Goal: Information Seeking & Learning: Find specific fact

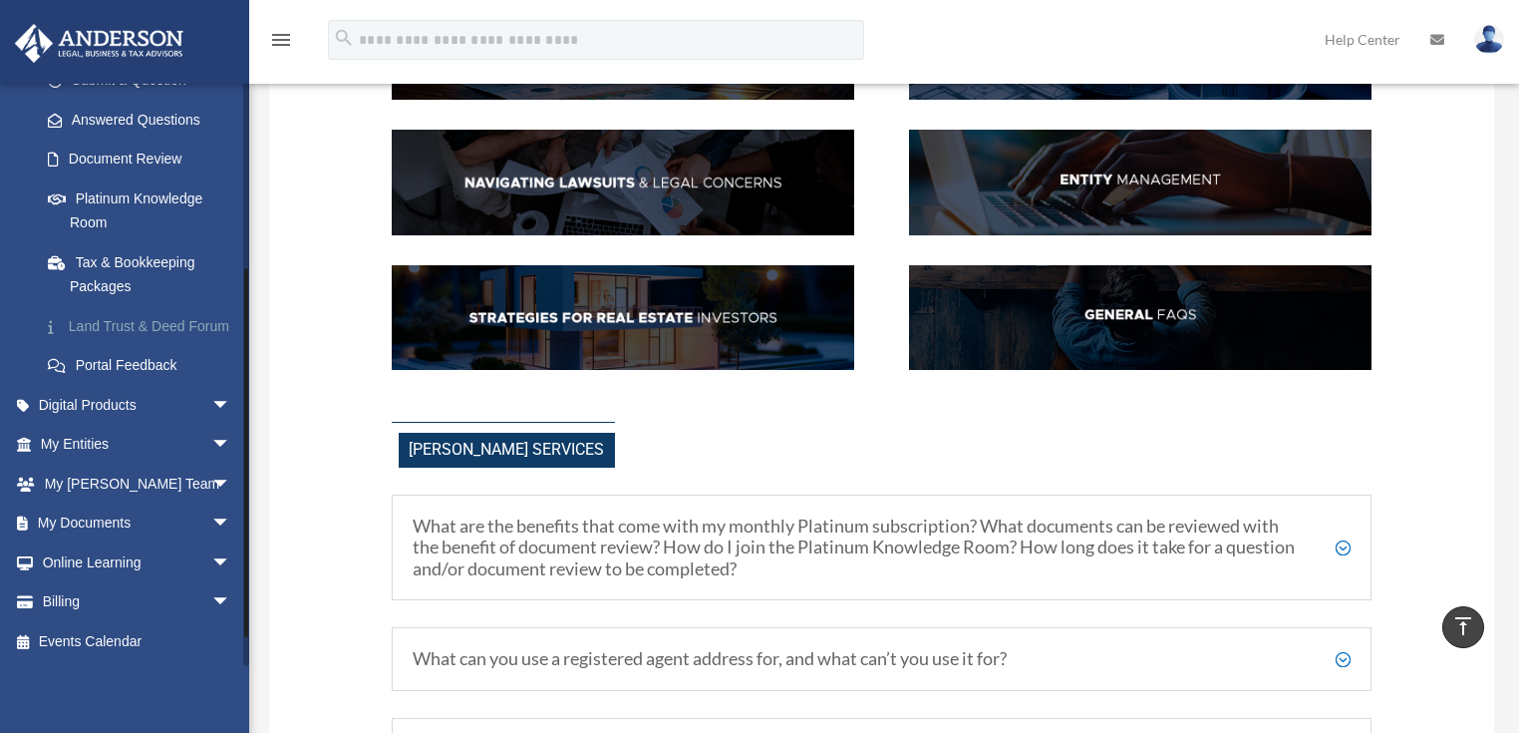
scroll to position [319, 0]
click at [211, 452] on span "arrow_drop_down" at bounding box center [231, 445] width 40 height 41
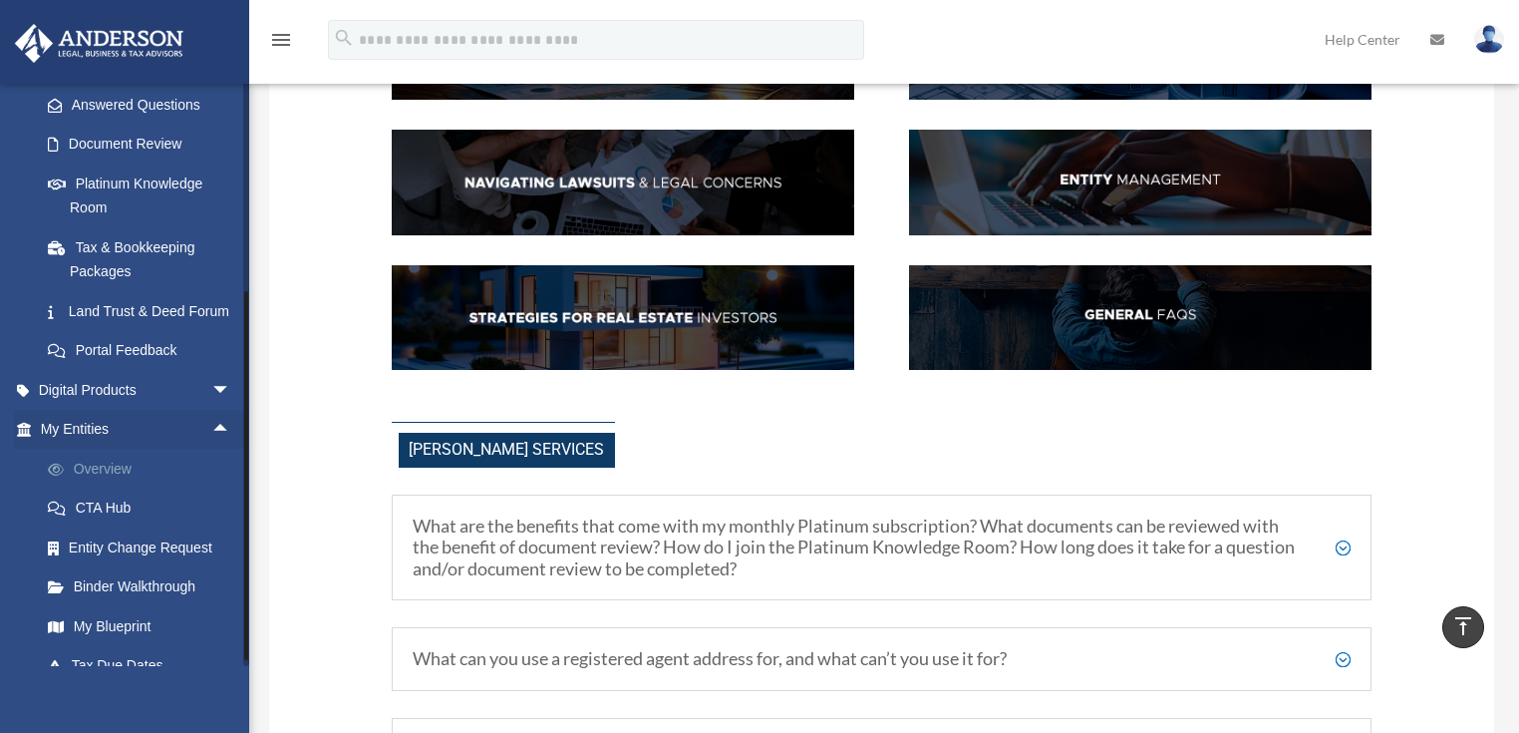
click at [112, 488] on link "Overview" at bounding box center [144, 469] width 233 height 40
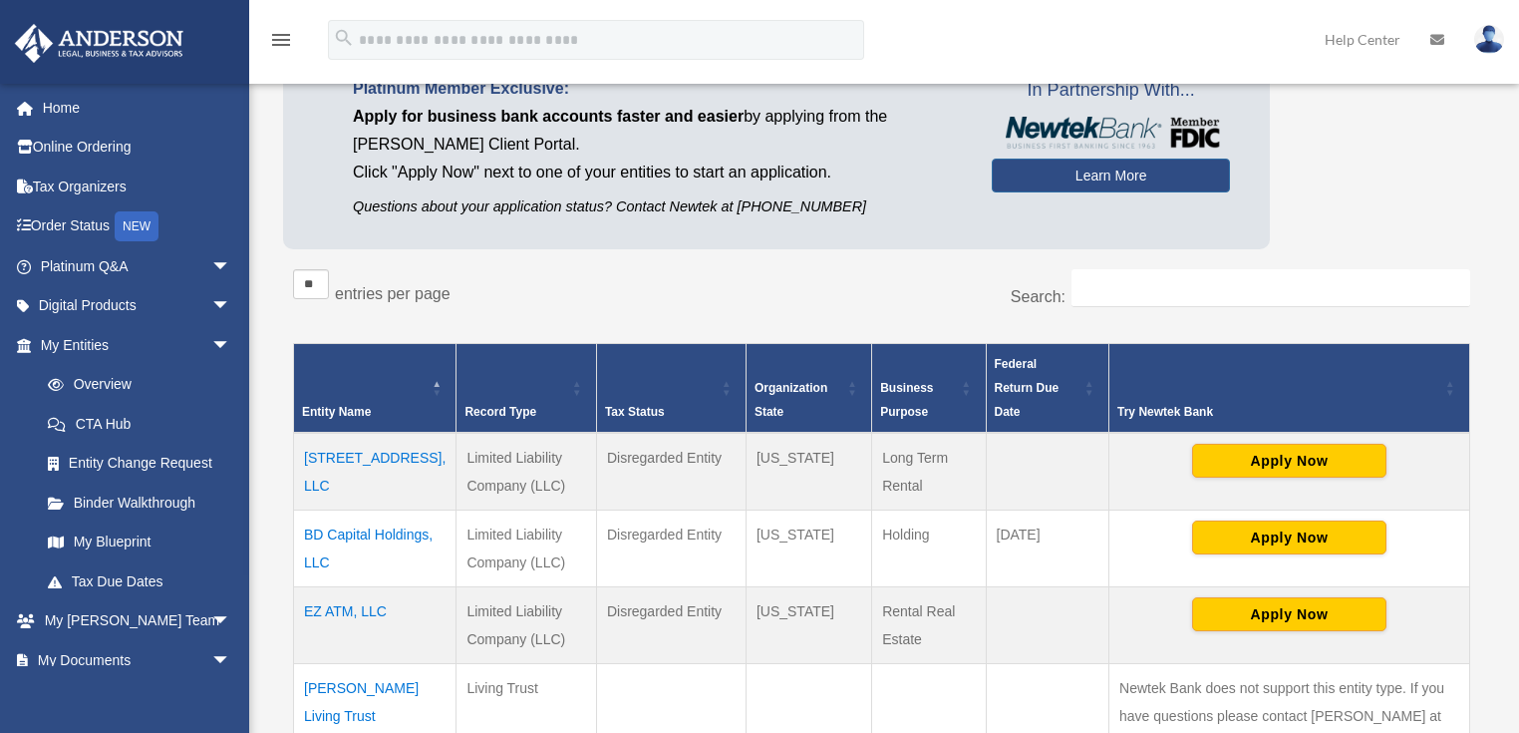
scroll to position [192, 0]
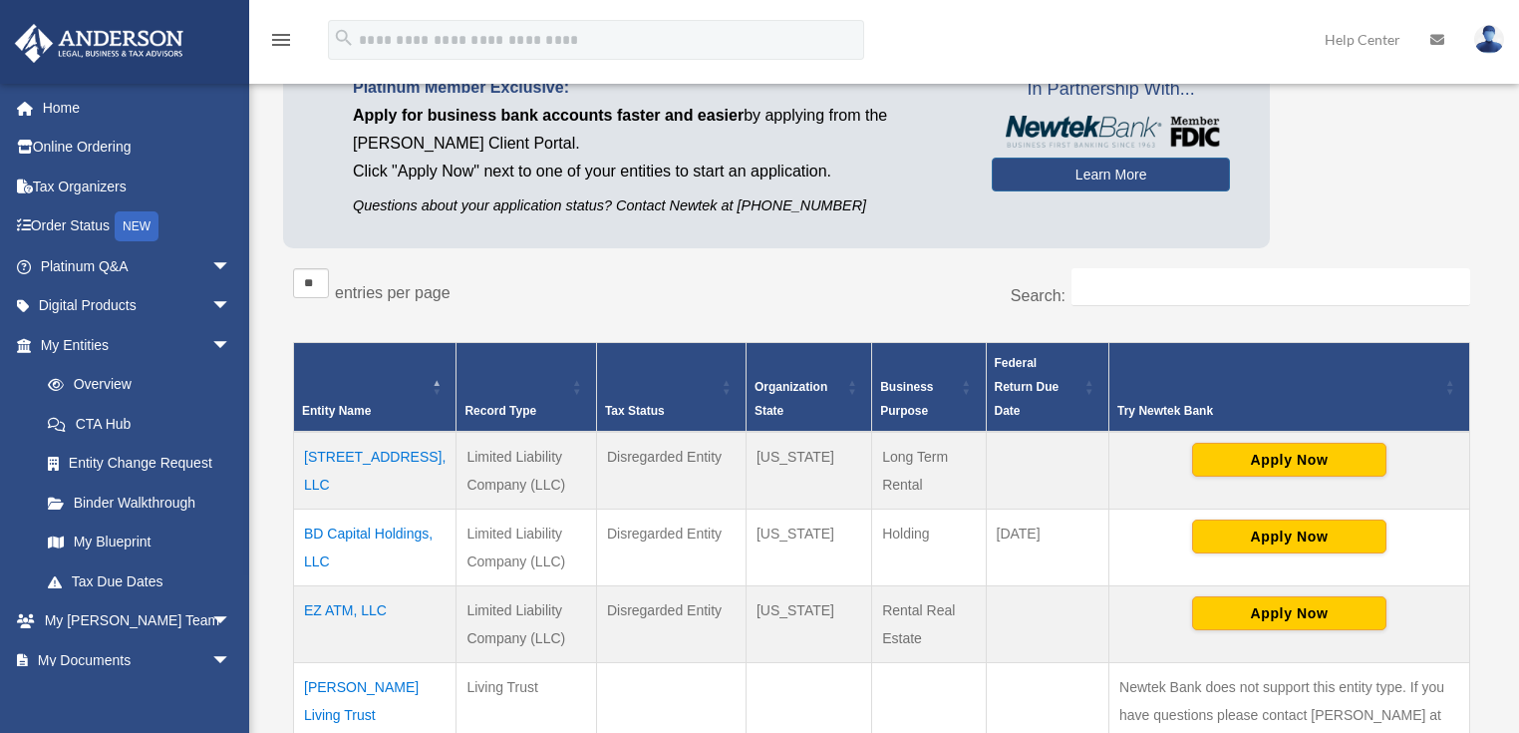
click at [333, 508] on td "BD Capital Holdings, LLC" at bounding box center [375, 546] width 162 height 77
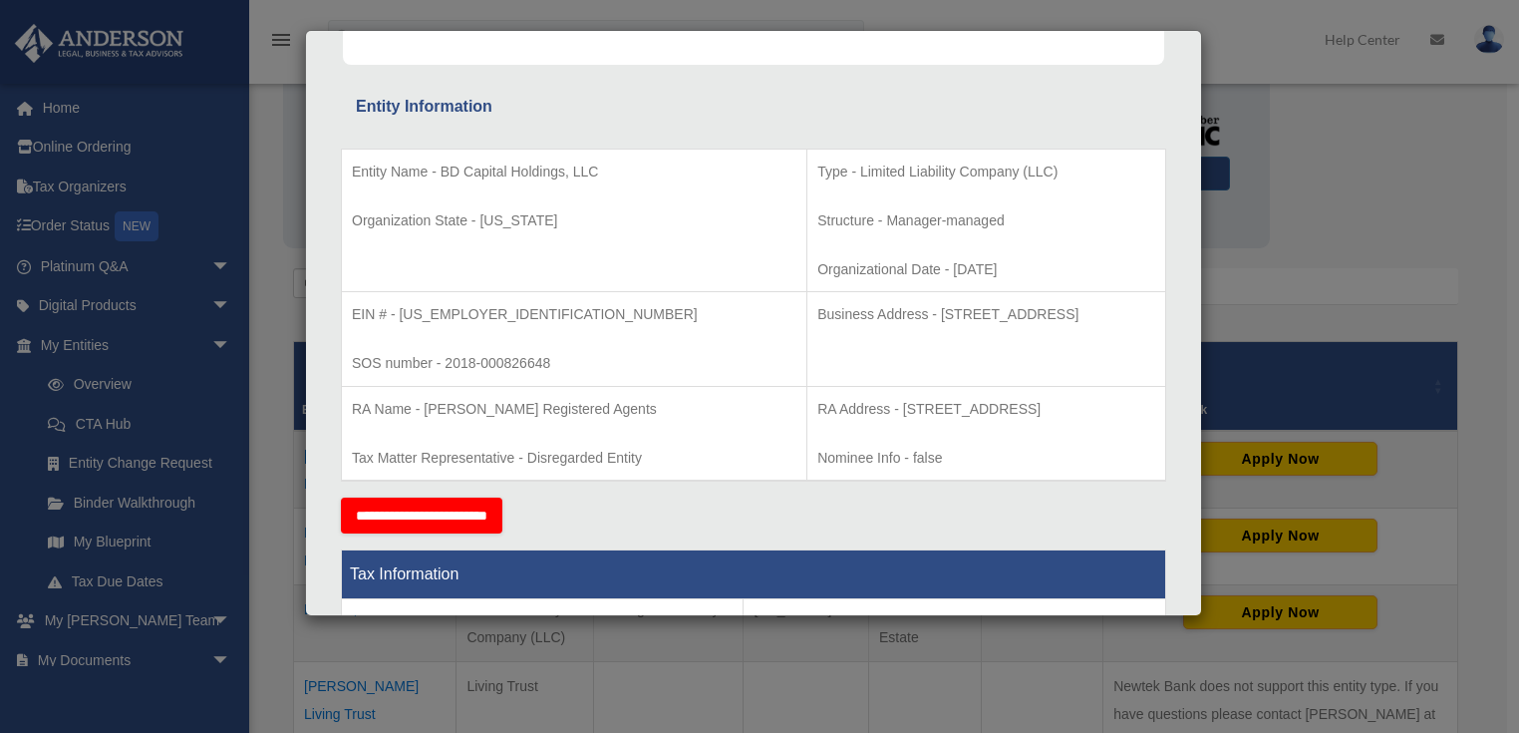
scroll to position [319, 0]
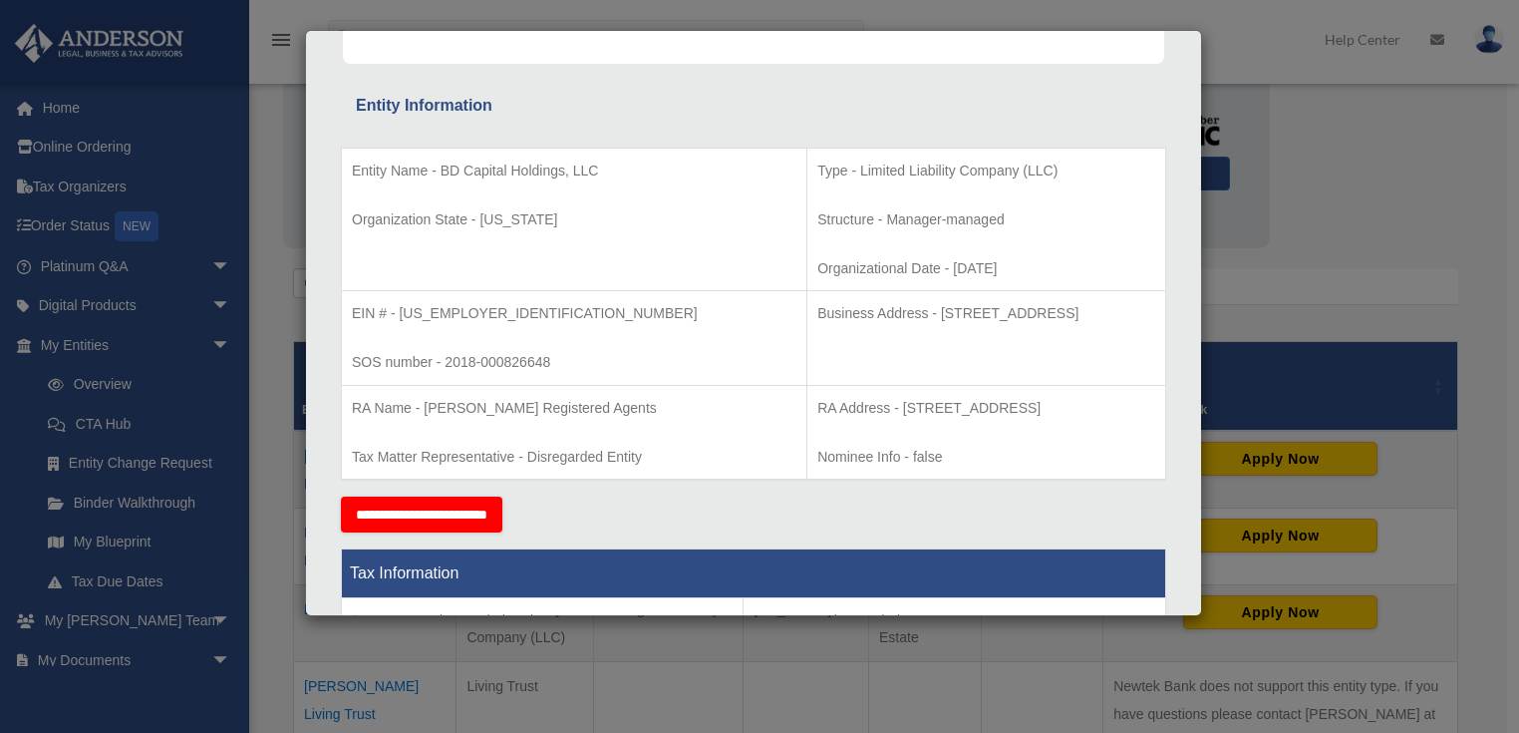
drag, startPoint x: 1108, startPoint y: 403, endPoint x: 769, endPoint y: 391, distance: 339.1
click at [807, 391] on td "RA Address - [STREET_ADDRESS] Info - false" at bounding box center [986, 432] width 359 height 95
drag, startPoint x: 1061, startPoint y: 307, endPoint x: 809, endPoint y: 310, distance: 251.2
click at [817, 310] on p "Business Address - [STREET_ADDRESS]" at bounding box center [986, 313] width 338 height 25
drag, startPoint x: 1108, startPoint y: 406, endPoint x: 769, endPoint y: 399, distance: 339.0
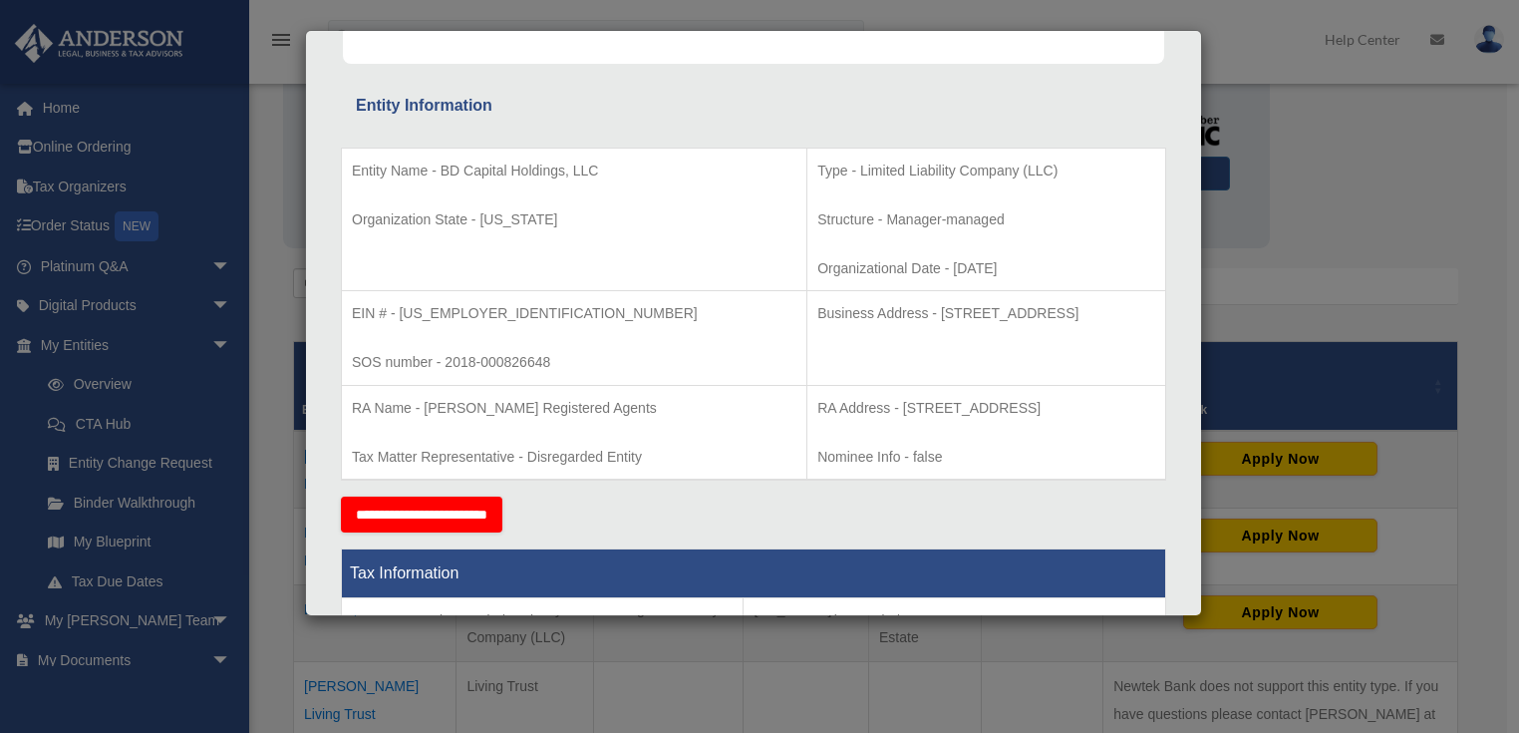
click at [817, 399] on p "RA Address - [STREET_ADDRESS]" at bounding box center [986, 408] width 338 height 25
copy p "[STREET_ADDRESS]"
